Goal: Task Accomplishment & Management: Manage account settings

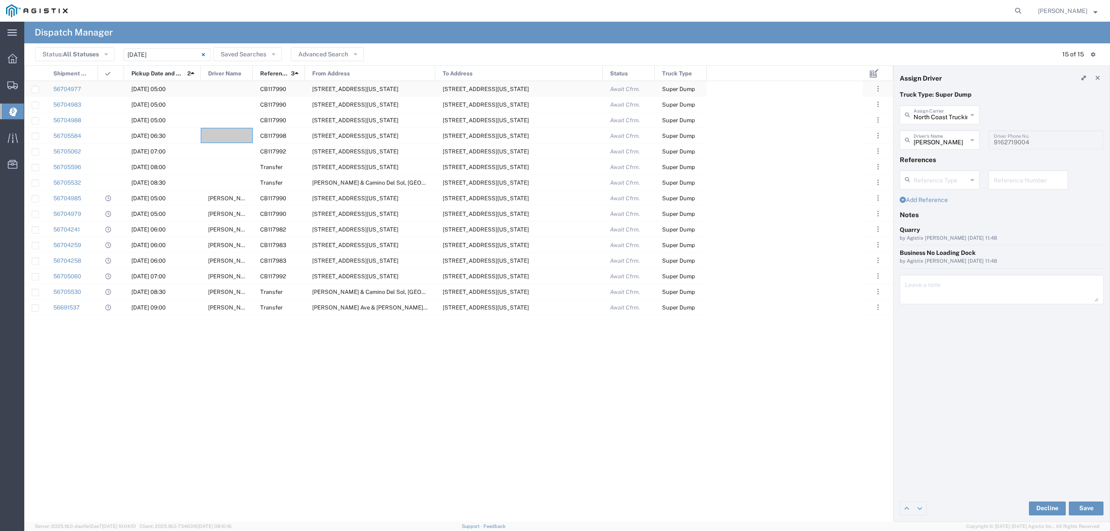
click at [231, 92] on div at bounding box center [227, 88] width 52 height 15
click at [929, 113] on input "text" at bounding box center [941, 114] width 54 height 15
click at [939, 135] on span "Barbas Trucking LLC" at bounding box center [940, 133] width 78 height 13
type input "Barbas Trucking LLC"
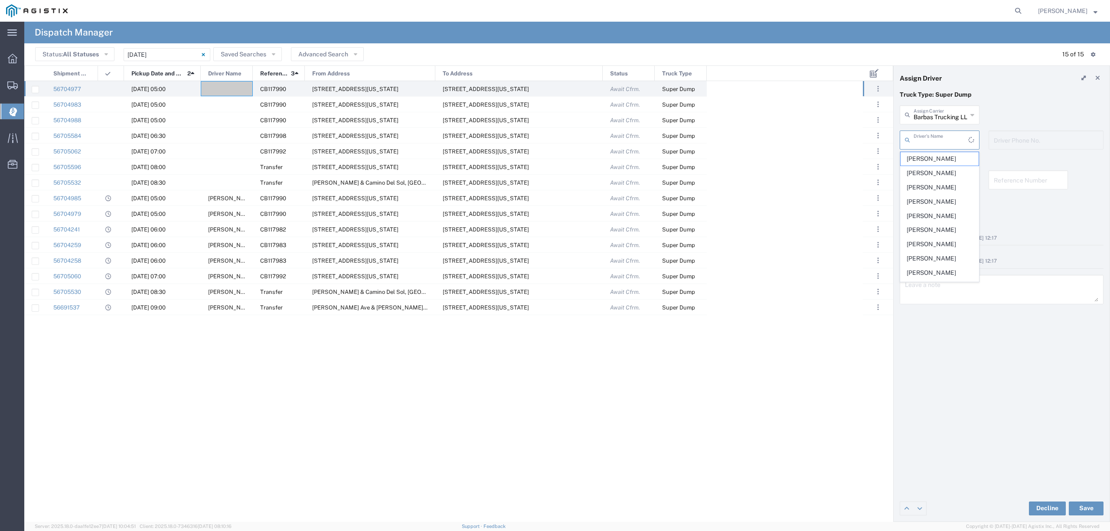
click at [939, 139] on input "text" at bounding box center [941, 139] width 55 height 15
click at [946, 158] on span "[PERSON_NAME]" at bounding box center [940, 158] width 78 height 13
type input "[PERSON_NAME]"
type input "6619039385"
click at [979, 142] on div "[PERSON_NAME] Driver's Name [PERSON_NAME] [PERSON_NAME] [PHONE_NUMBER] Driver P…" at bounding box center [1002, 143] width 213 height 25
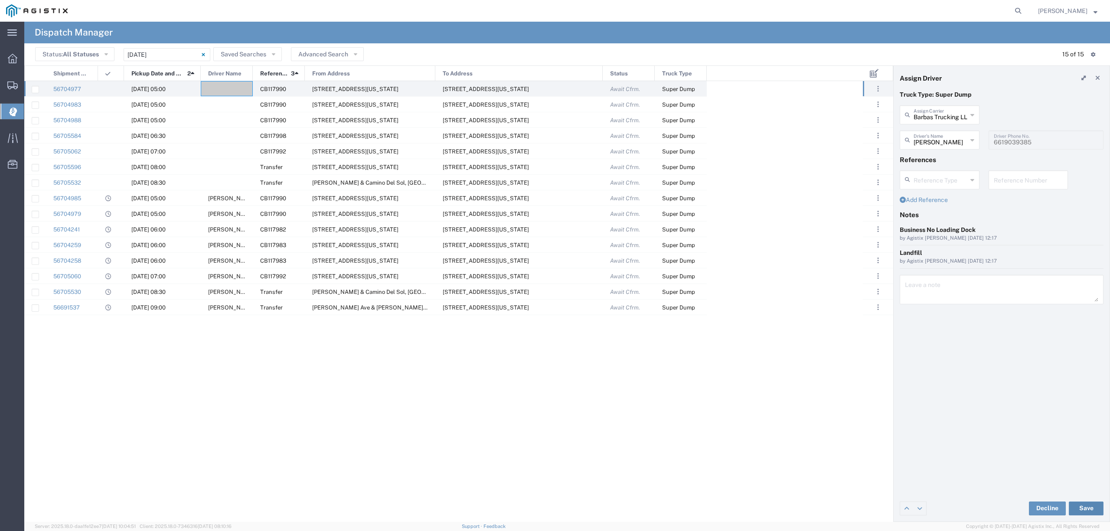
click at [1086, 511] on button "Save" at bounding box center [1086, 509] width 35 height 14
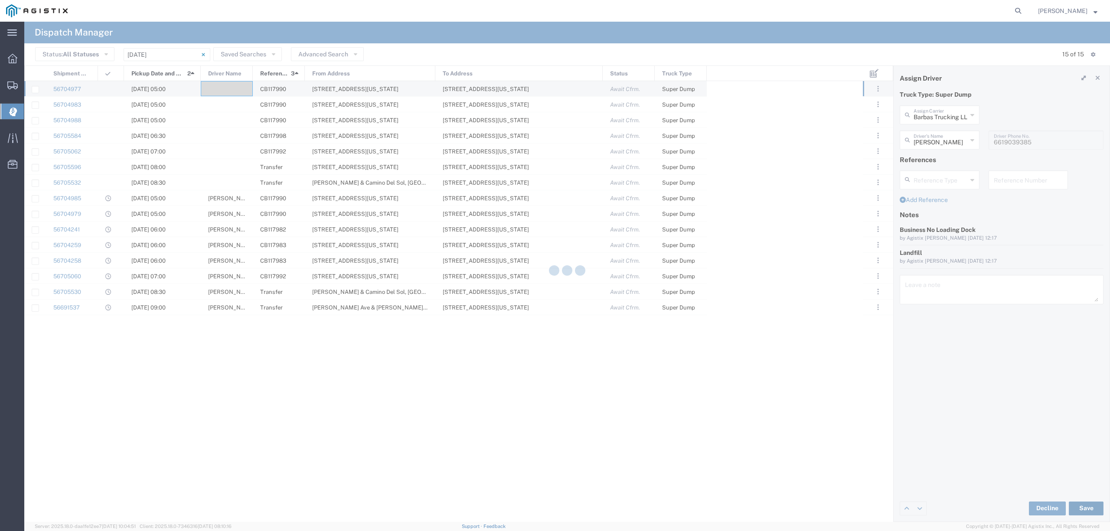
type input "Barbas Trucking LLC"
type input "[PERSON_NAME]"
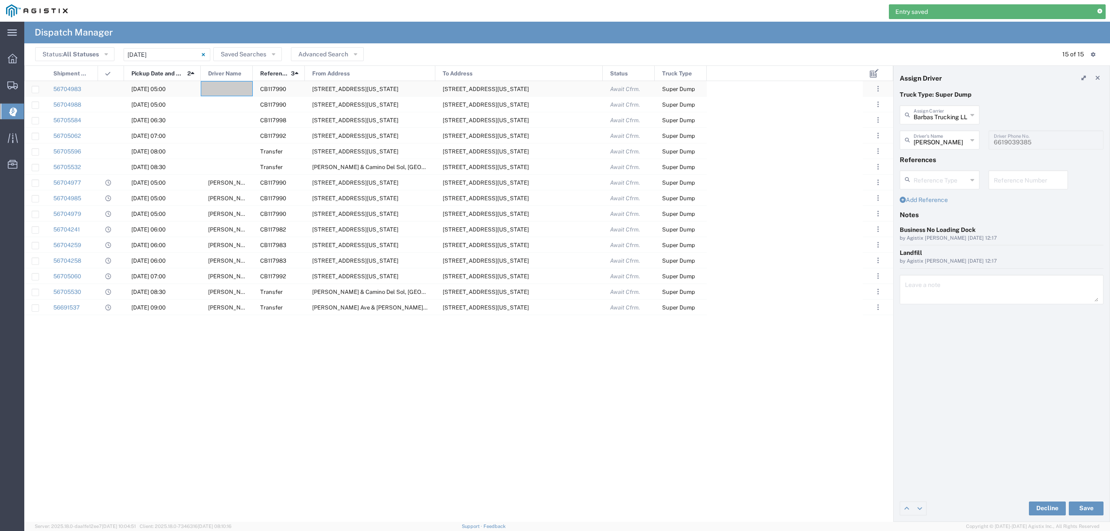
click at [232, 88] on div at bounding box center [227, 88] width 52 height 15
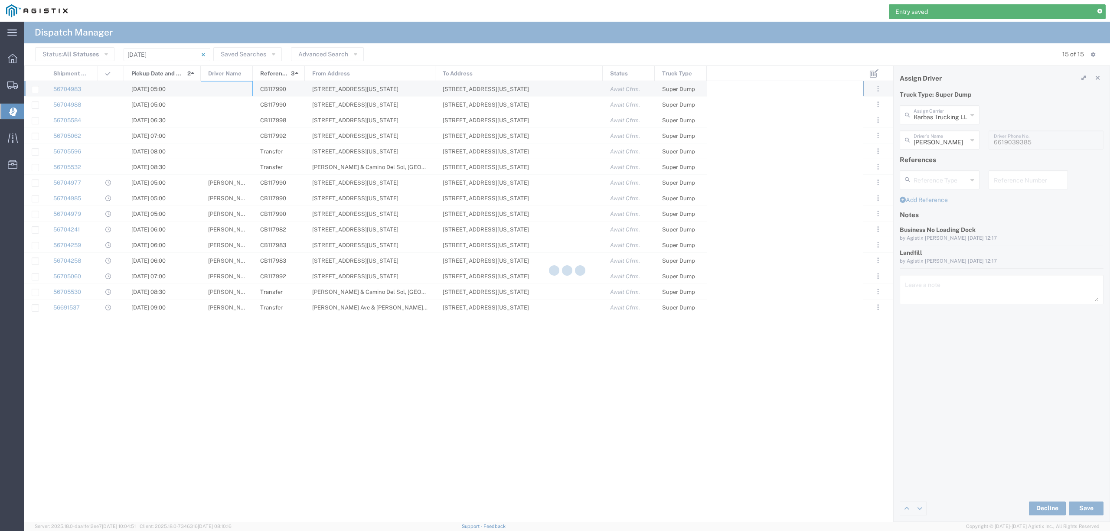
type input "North Coast Trucking"
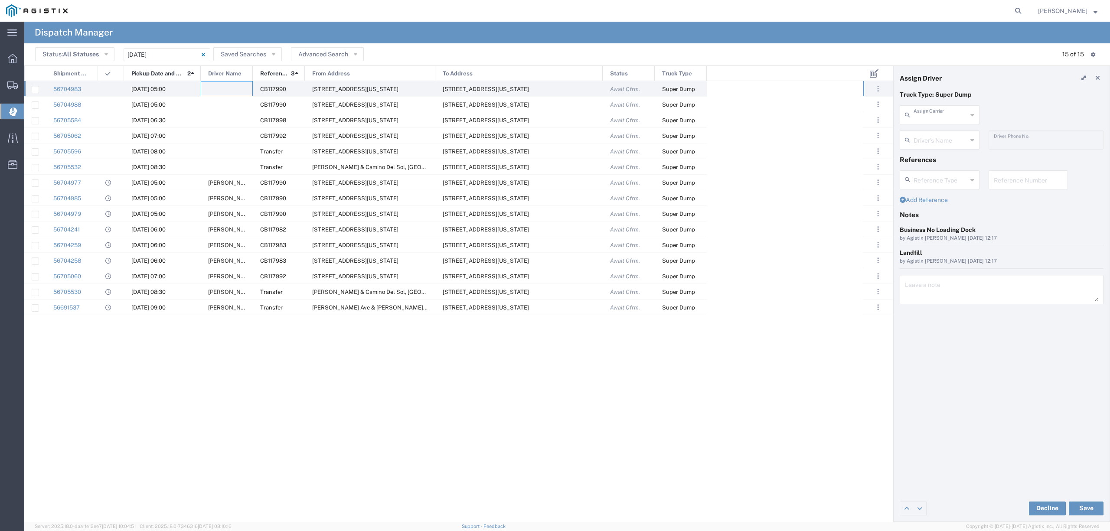
click at [922, 114] on input "text" at bounding box center [941, 114] width 54 height 15
click at [923, 134] on span "550 Trucking LLC" at bounding box center [940, 133] width 78 height 13
click at [923, 143] on input "text" at bounding box center [941, 139] width 55 height 15
click at [1083, 508] on button "Save" at bounding box center [1086, 509] width 35 height 14
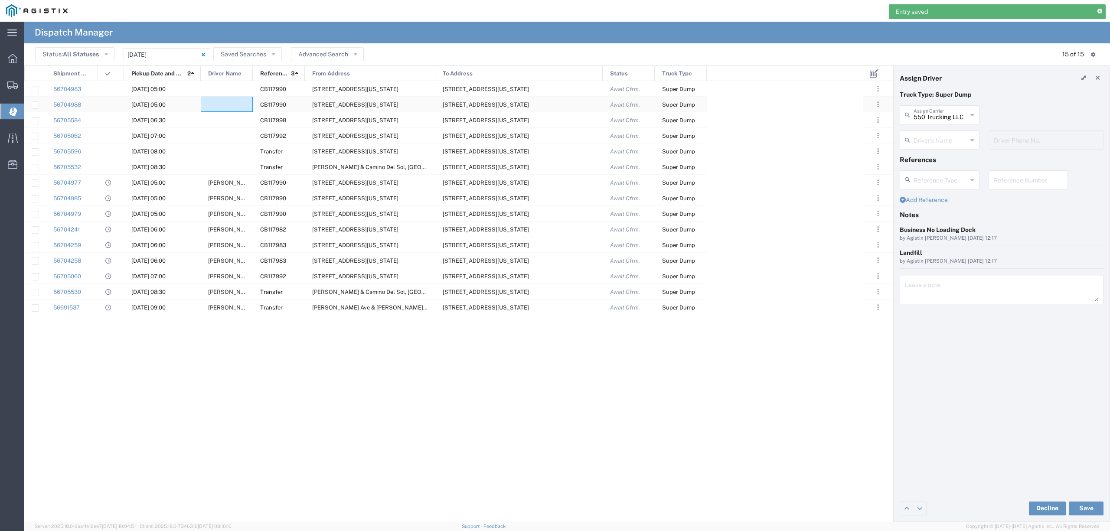
click at [213, 104] on div at bounding box center [227, 104] width 52 height 15
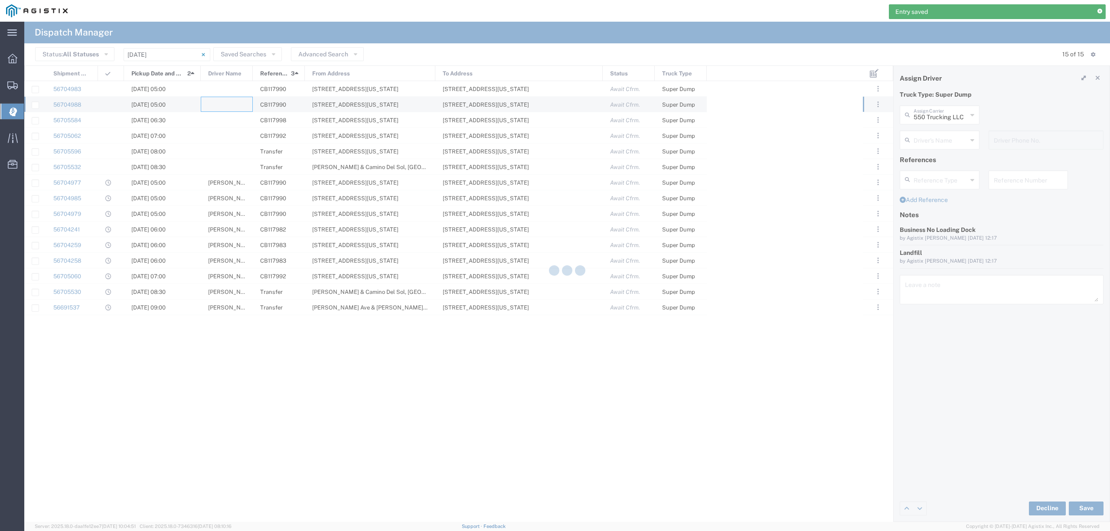
type input "North Coast Trucking"
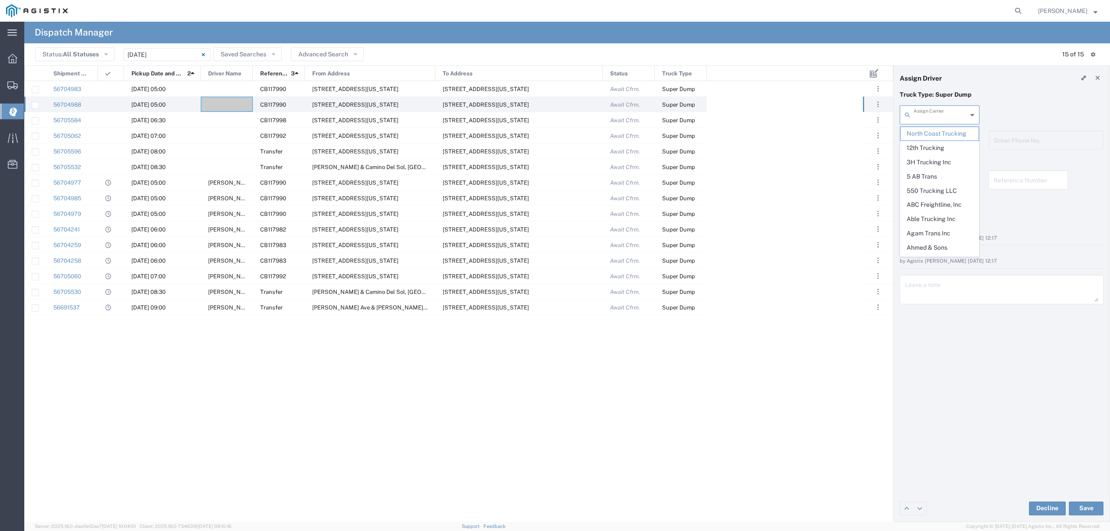
click at [943, 117] on input "text" at bounding box center [941, 114] width 54 height 15
click at [953, 132] on span "Augies Transportation LLC" at bounding box center [940, 140] width 78 height 27
click at [1092, 505] on button "Save" at bounding box center [1086, 509] width 35 height 14
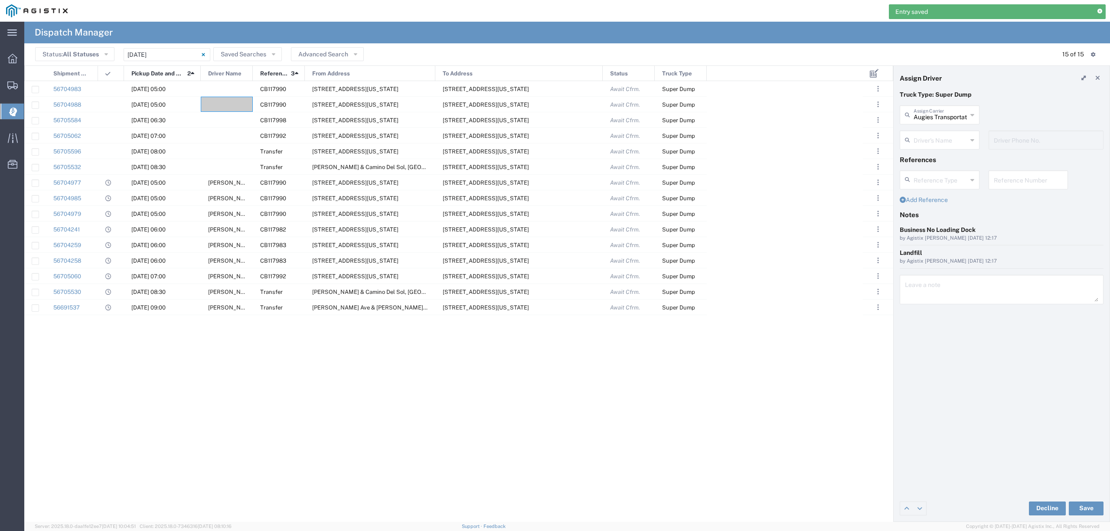
click at [977, 137] on div "Driver's Name" at bounding box center [940, 140] width 80 height 19
click at [997, 119] on div "Augies Transportation LLC Assign Carrier Augies Transportation LLC 12th Truckin…" at bounding box center [1002, 117] width 213 height 25
click at [233, 118] on div at bounding box center [227, 119] width 52 height 15
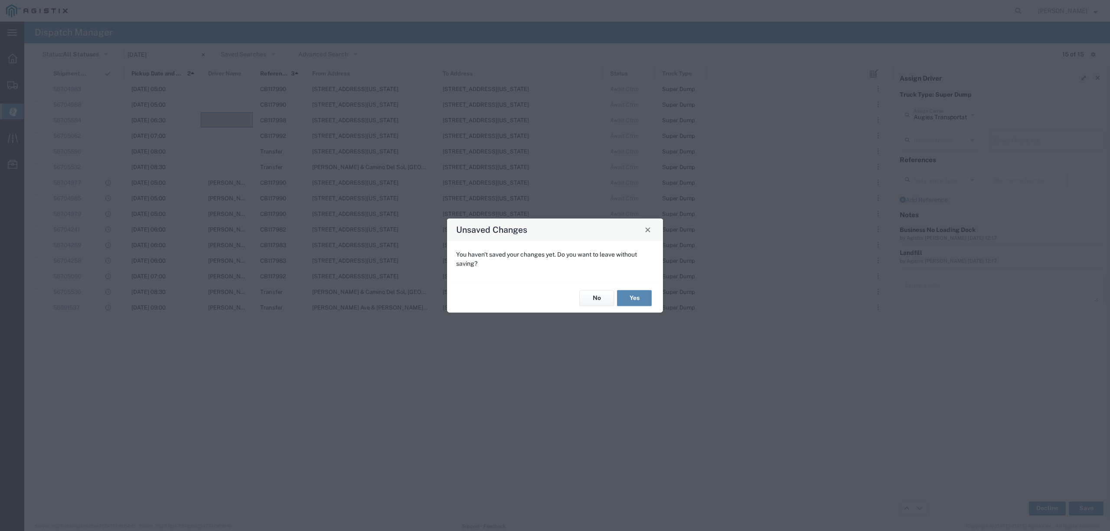
click at [637, 294] on button "Yes" at bounding box center [634, 299] width 35 height 16
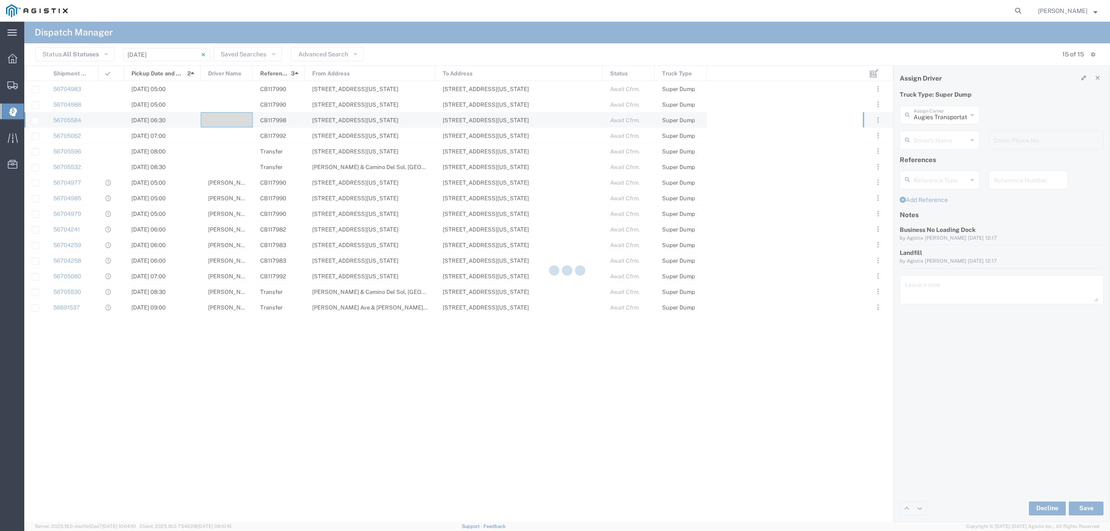
type input "North Coast Trucking"
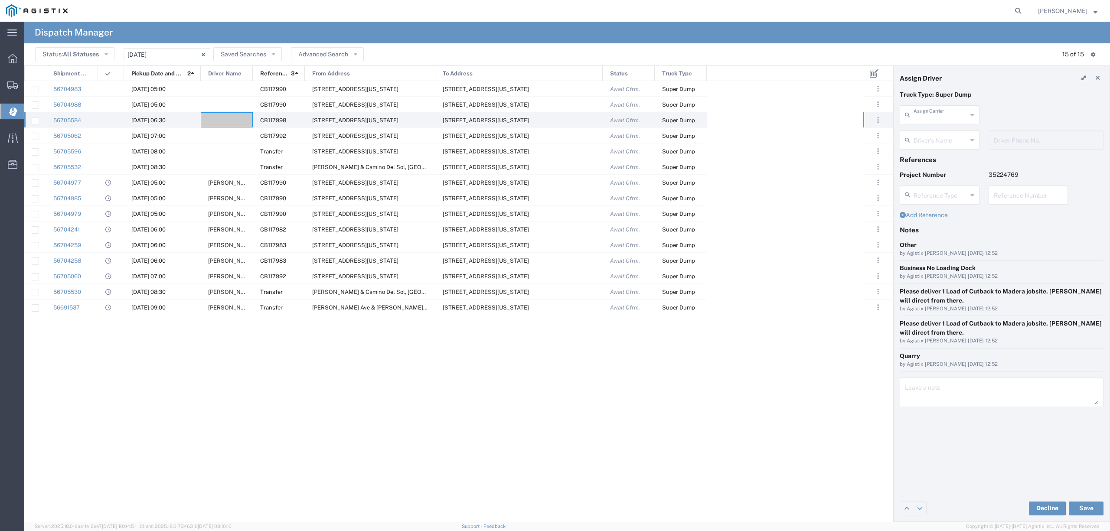
click at [948, 118] on input "text" at bounding box center [941, 114] width 54 height 15
click at [954, 139] on span "Augies Transportation LLC" at bounding box center [940, 140] width 78 height 27
click at [1090, 507] on button "Save" at bounding box center [1086, 509] width 35 height 14
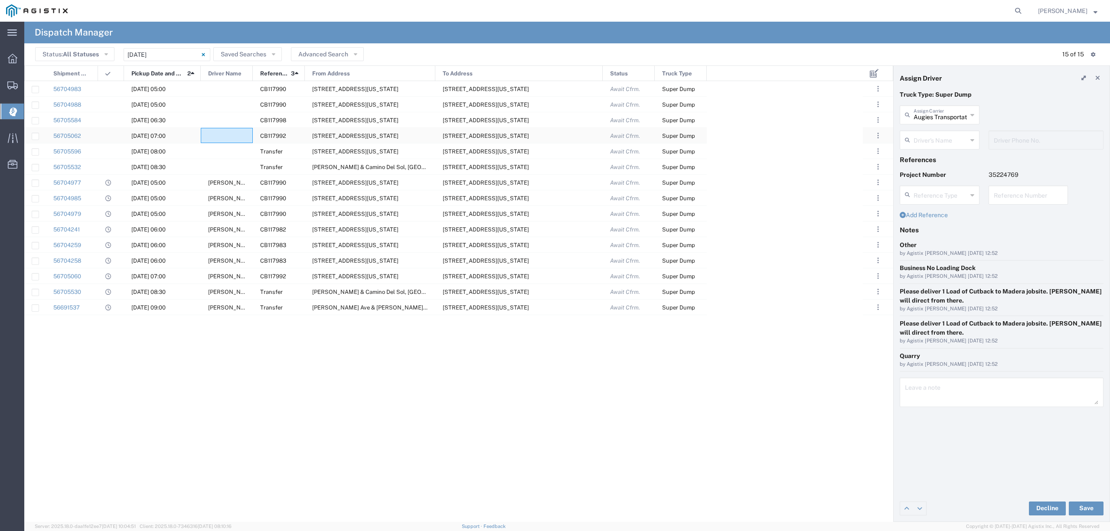
click at [224, 132] on div at bounding box center [227, 135] width 52 height 15
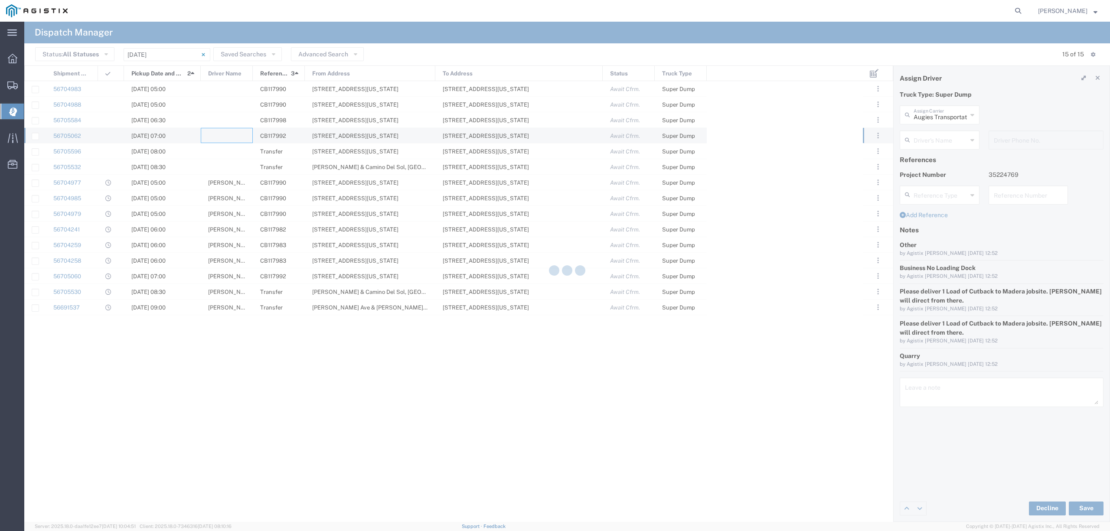
type input "North Coast Trucking"
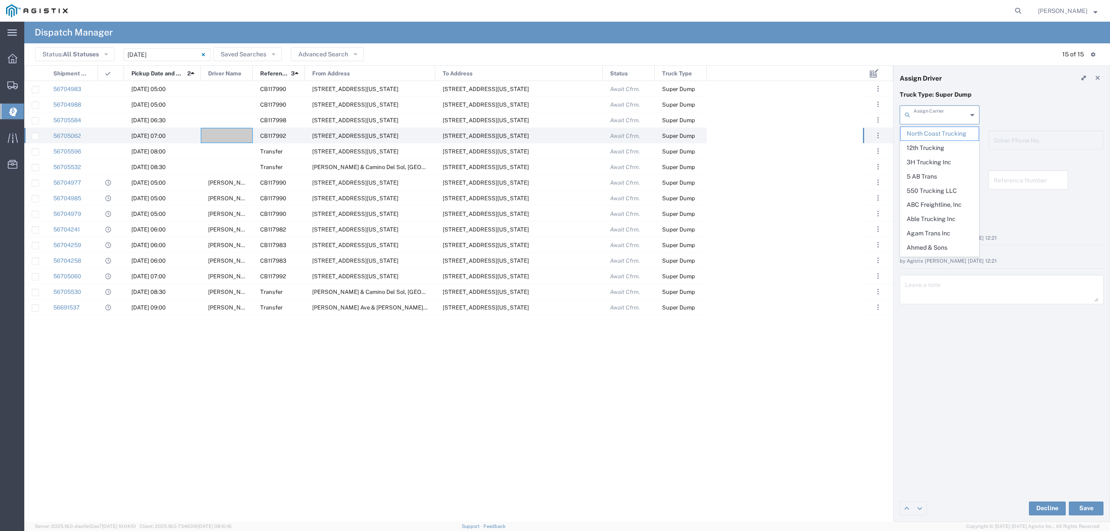
click at [929, 121] on input "text" at bounding box center [941, 114] width 54 height 15
click at [933, 131] on span "550 Trucking LLC" at bounding box center [940, 133] width 78 height 13
click at [937, 140] on input "text" at bounding box center [941, 139] width 55 height 15
click at [1025, 99] on p "Truck Type: Super Dump" at bounding box center [1002, 94] width 204 height 9
click at [1090, 505] on button "Save" at bounding box center [1086, 509] width 35 height 14
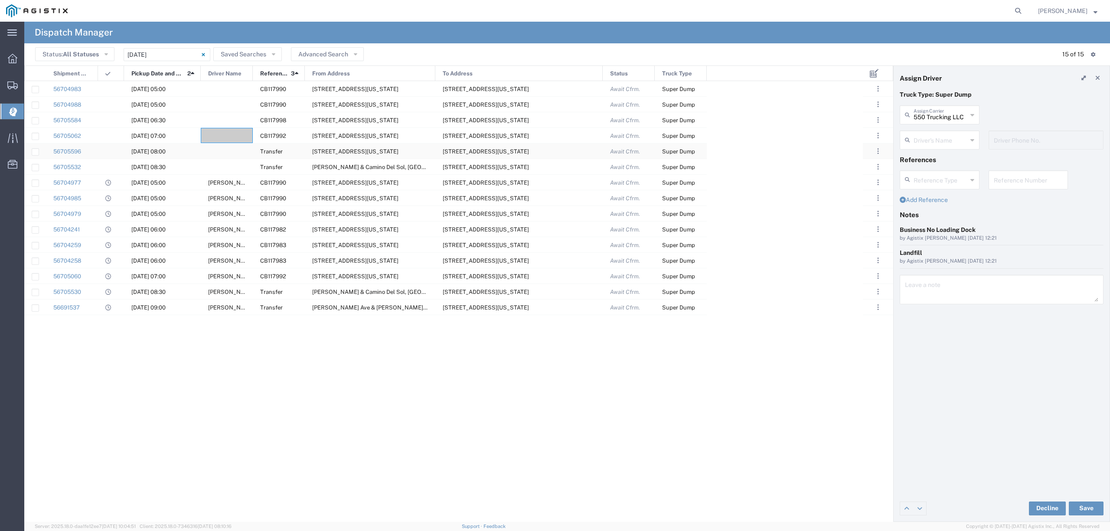
click at [226, 148] on div at bounding box center [227, 151] width 52 height 15
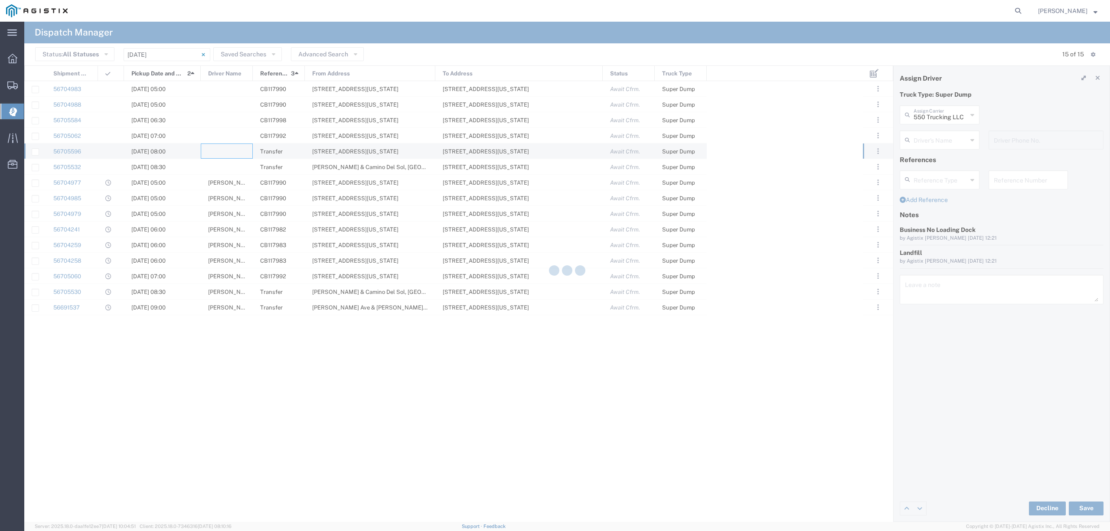
type input "North Coast Trucking"
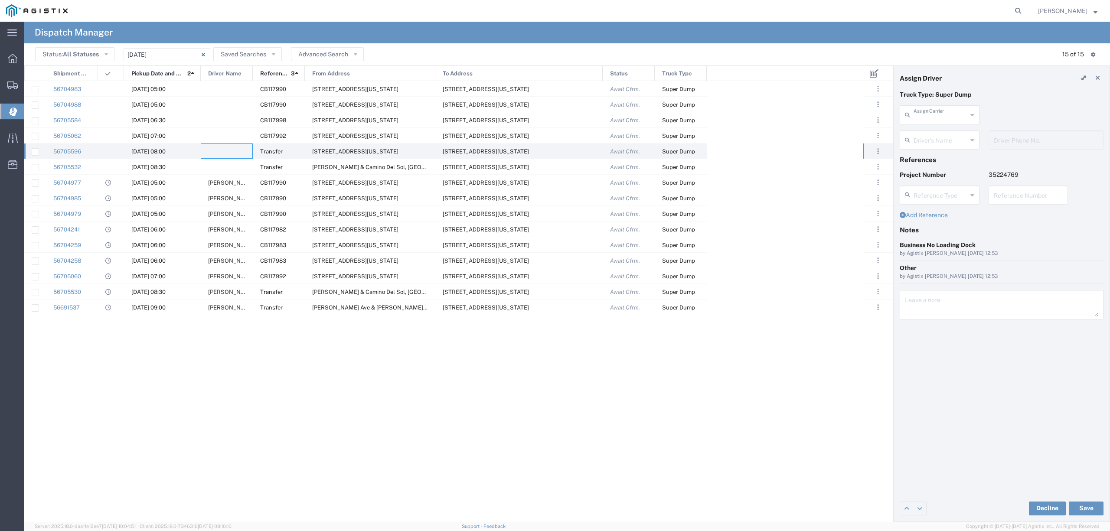
click at [951, 113] on input "text" at bounding box center [941, 114] width 54 height 15
click at [936, 128] on span "5 AB Trans" at bounding box center [940, 133] width 78 height 13
click at [941, 136] on input "text" at bounding box center [941, 139] width 55 height 15
click at [1049, 128] on div "5 AB Trans Assign Carrier 5 AB Trans 550 Trucking LLC" at bounding box center [1002, 117] width 213 height 25
click at [1078, 504] on button "Save" at bounding box center [1086, 509] width 35 height 14
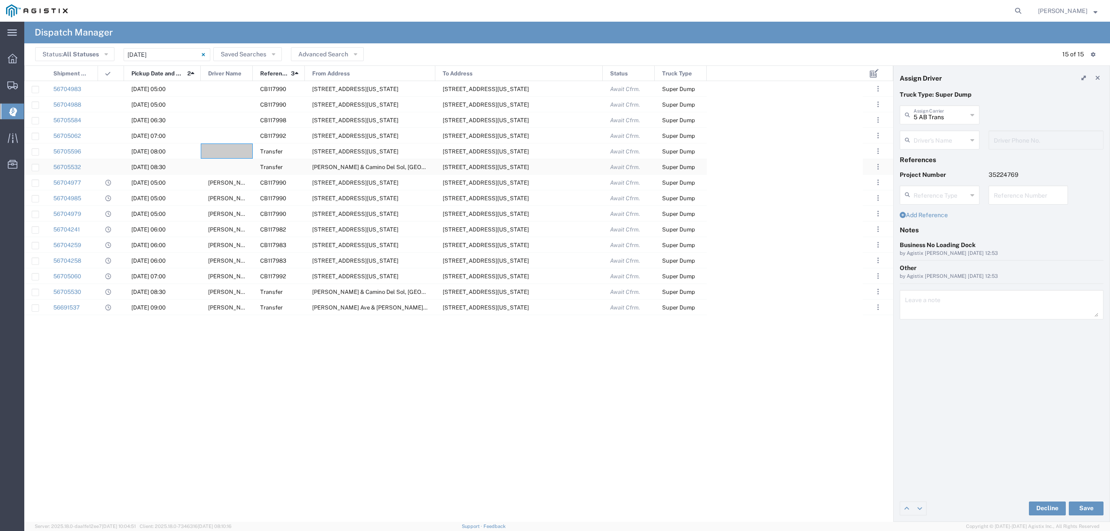
click at [226, 160] on div at bounding box center [227, 166] width 52 height 15
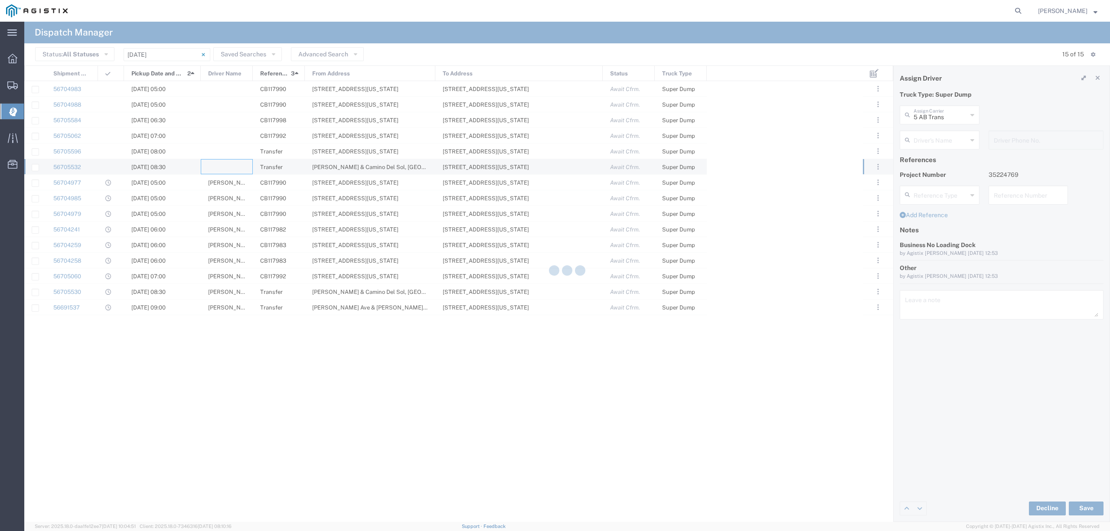
type input "North Coast Trucking"
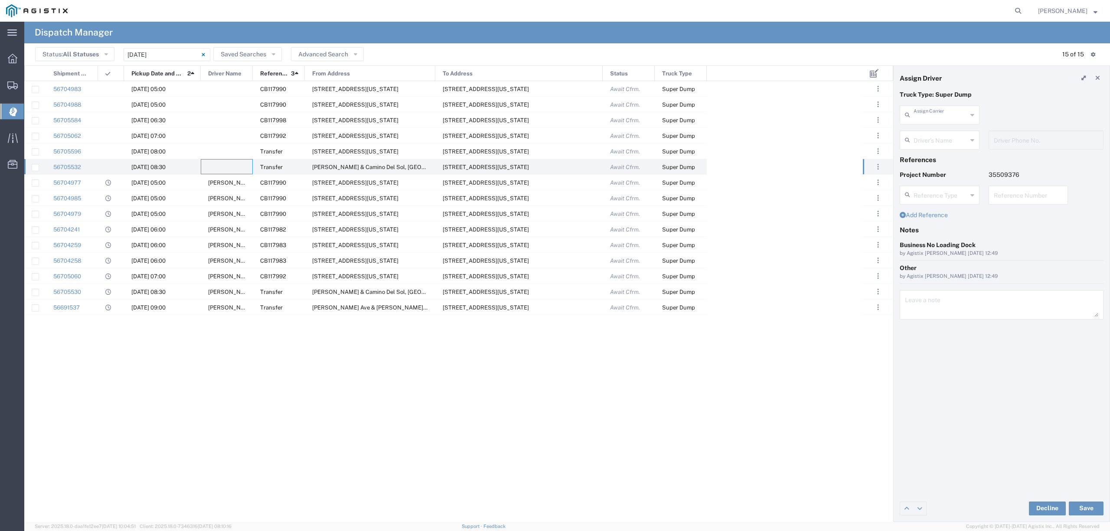
click at [932, 117] on input "text" at bounding box center [941, 114] width 54 height 15
click at [944, 139] on span "Augies Transportation LLC" at bounding box center [940, 140] width 78 height 27
type input "Augies Transportation LLC"
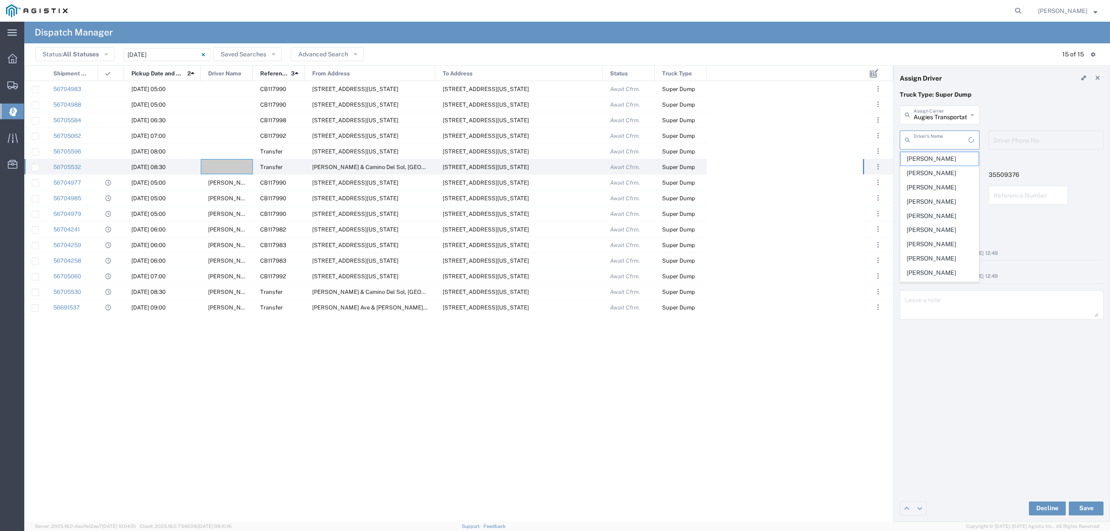
click at [944, 139] on input "text" at bounding box center [941, 139] width 55 height 15
click at [951, 158] on span "[PERSON_NAME]" at bounding box center [940, 158] width 78 height 13
type input "[PERSON_NAME]"
type input "[PHONE_NUMBER]"
click at [1090, 506] on button "Save" at bounding box center [1086, 509] width 35 height 14
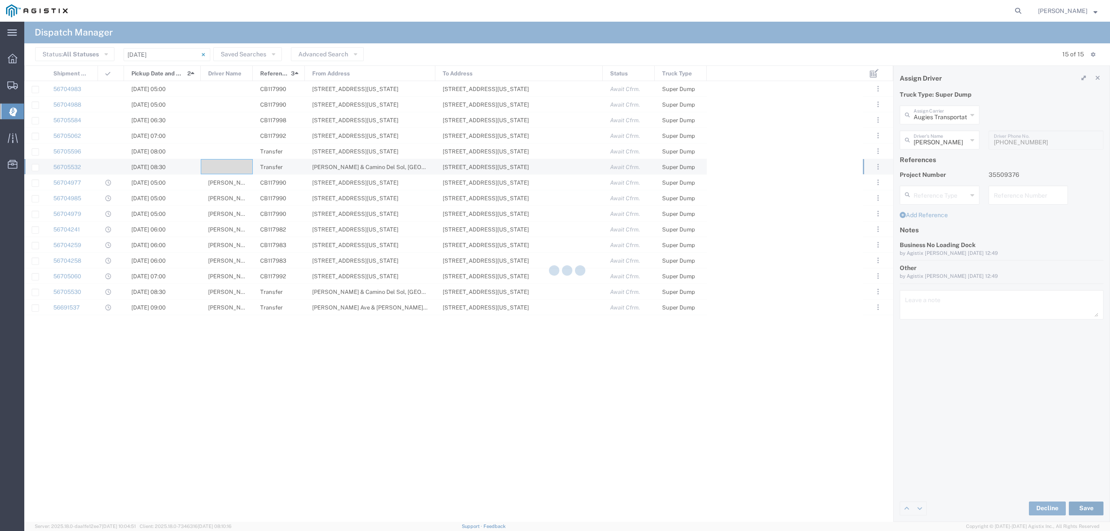
type input "Augies Transportation LLC"
type input "[PERSON_NAME]"
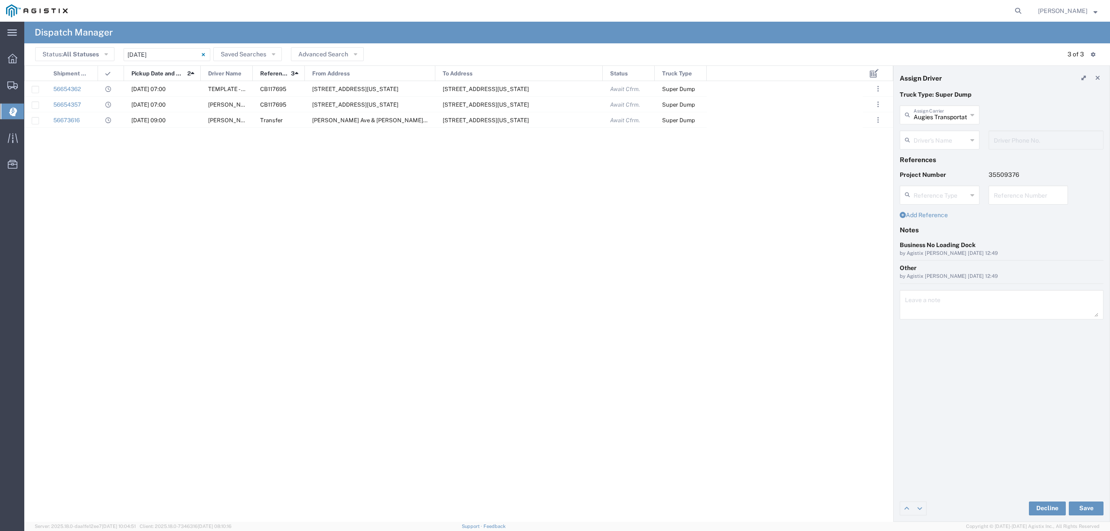
type input "[PERSON_NAME]"
type input "[PHONE_NUMBER]"
click at [150, 49] on input "09/02/2025 - 09/02/2025" at bounding box center [167, 54] width 87 height 13
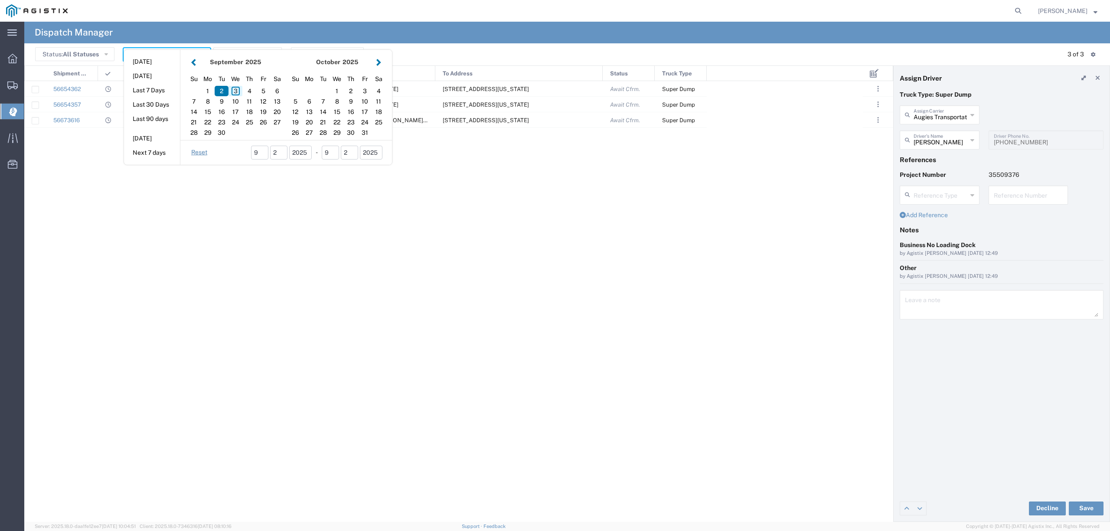
click at [235, 87] on div "3" at bounding box center [236, 91] width 14 height 10
type input "09/03/2025"
type input "09/03/2025 - 09/03/2025"
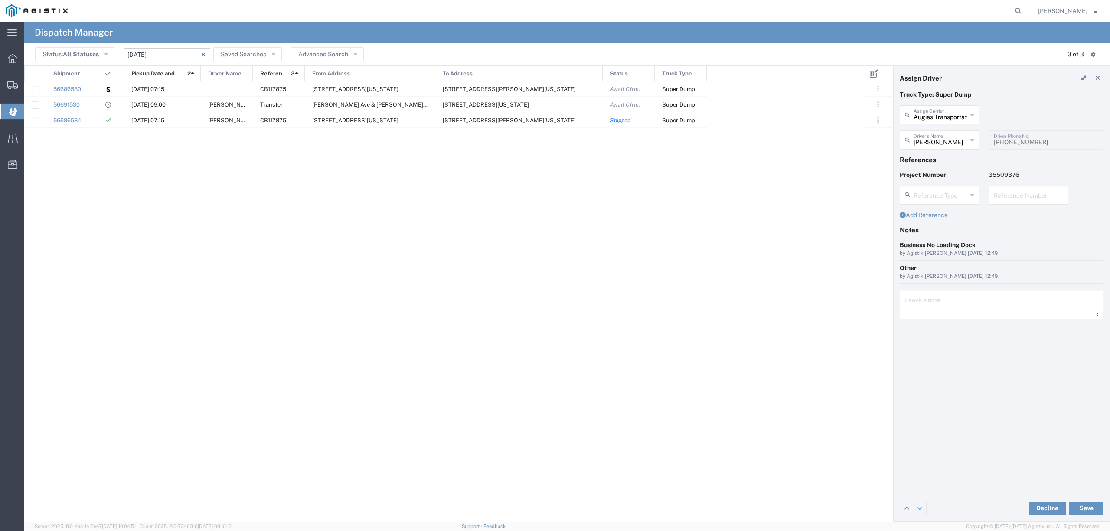
click at [154, 57] on input "09/03/2025 - 09/03/2025" at bounding box center [167, 54] width 87 height 13
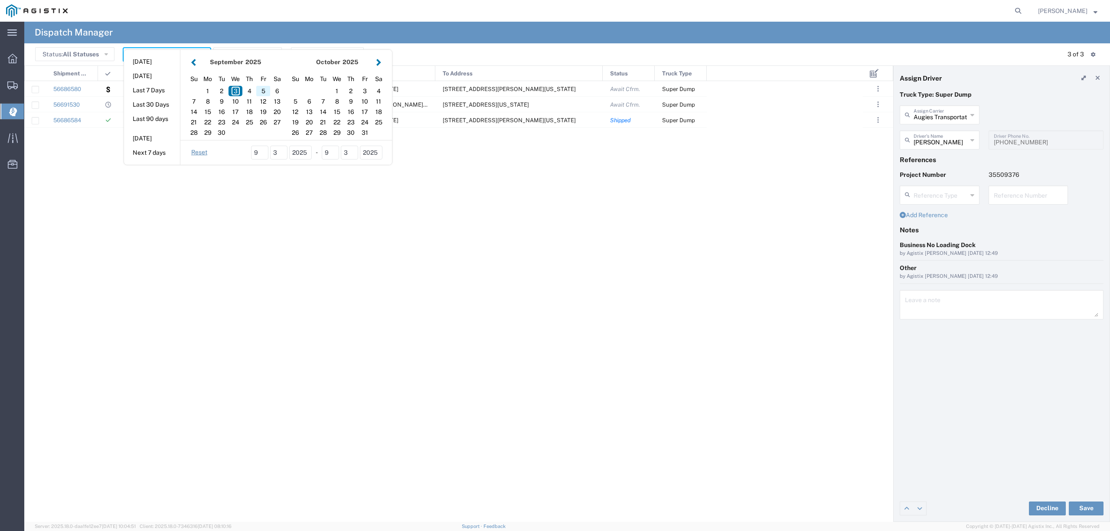
click at [257, 94] on div "5" at bounding box center [263, 91] width 14 height 10
type input "09/05/2025"
type input "09/05/2025 - 09/05/2025"
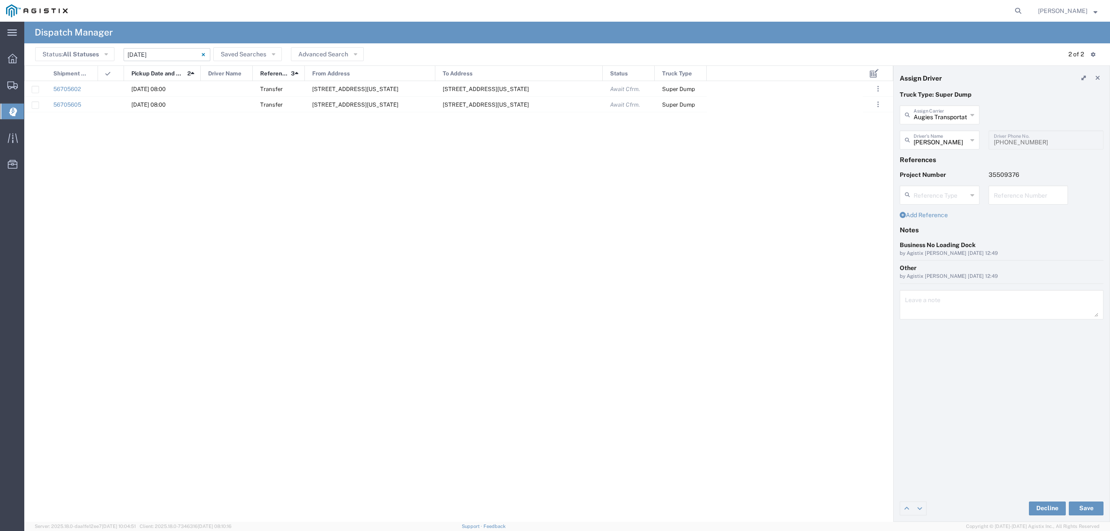
click at [154, 50] on input "09/05/2025 - 09/05/2025" at bounding box center [167, 54] width 87 height 13
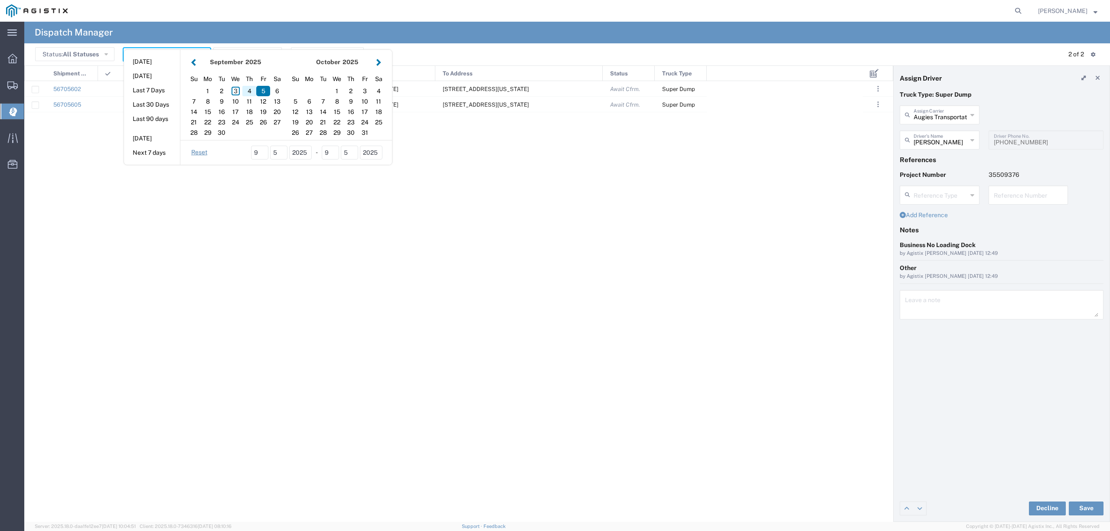
click at [252, 90] on div "4" at bounding box center [249, 91] width 14 height 10
type input "[DATE]"
type input "[DATE] - [DATE]"
